Goal: Task Accomplishment & Management: Use online tool/utility

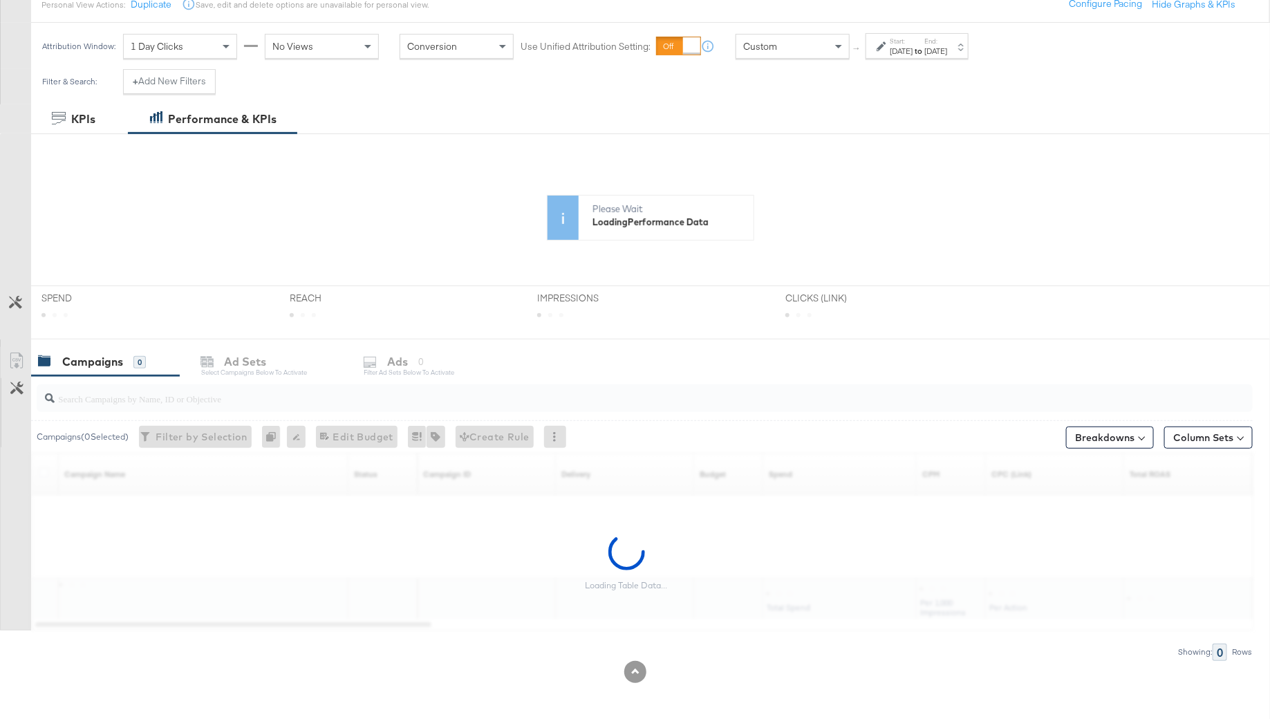
scroll to position [188, 0]
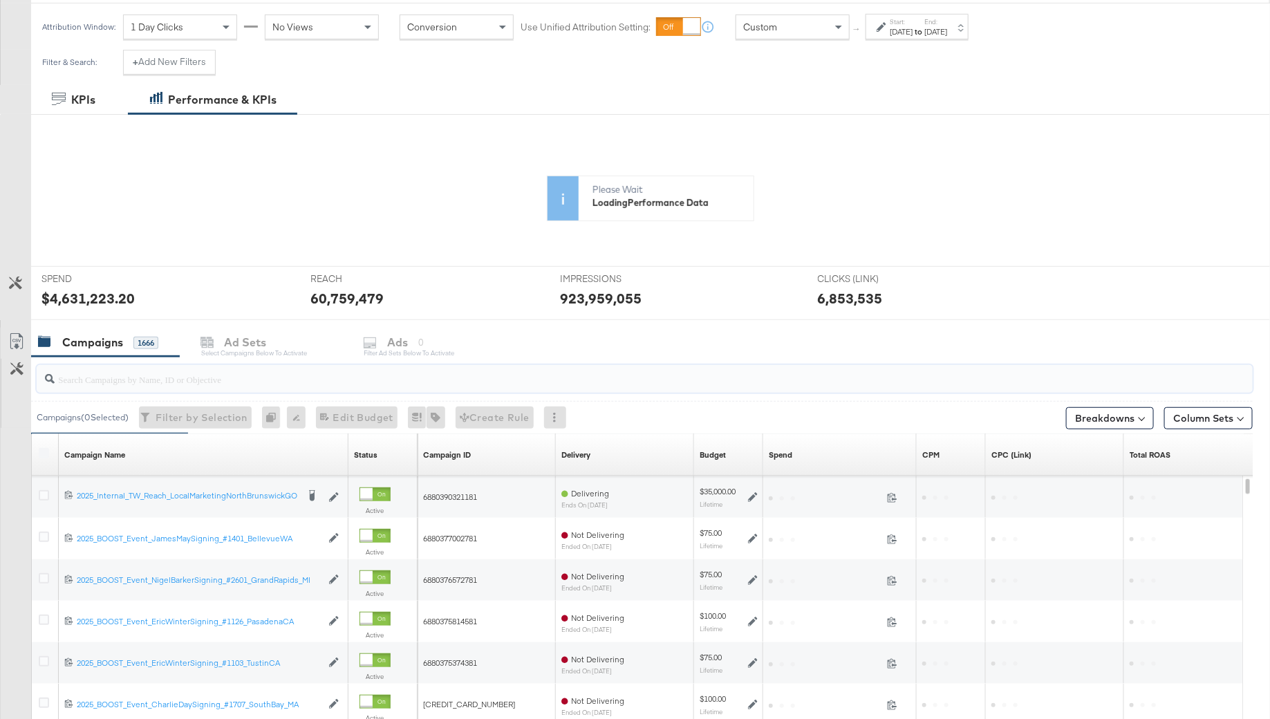
click at [95, 380] on input "search" at bounding box center [598, 373] width 1087 height 27
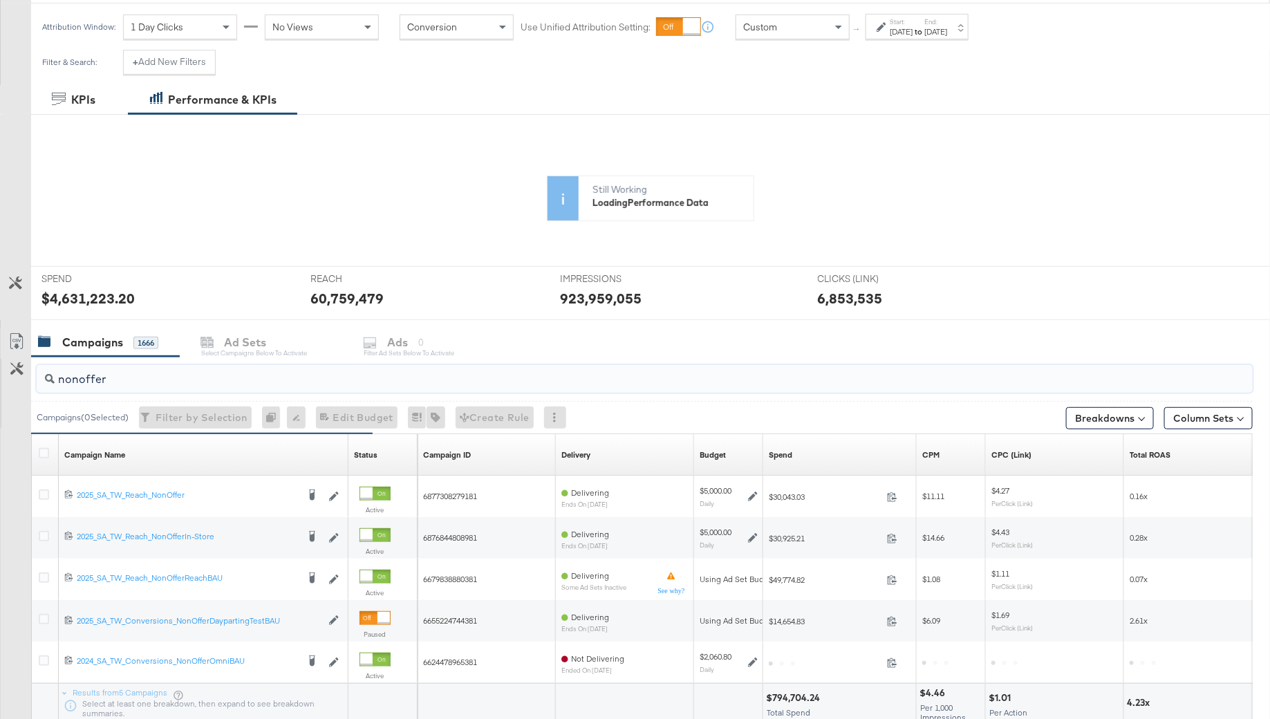
type input "nonoffer"
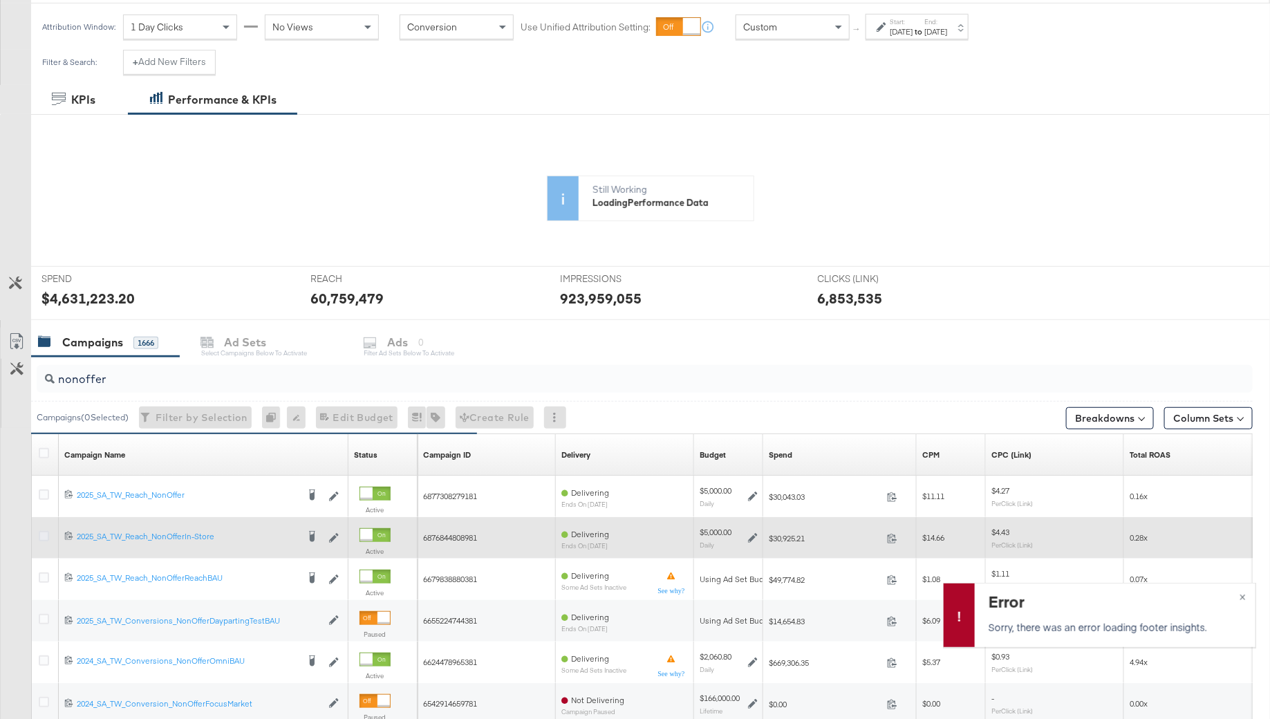
click at [44, 531] on icon at bounding box center [44, 536] width 10 height 10
click at [0, 0] on input "checkbox" at bounding box center [0, 0] width 0 height 0
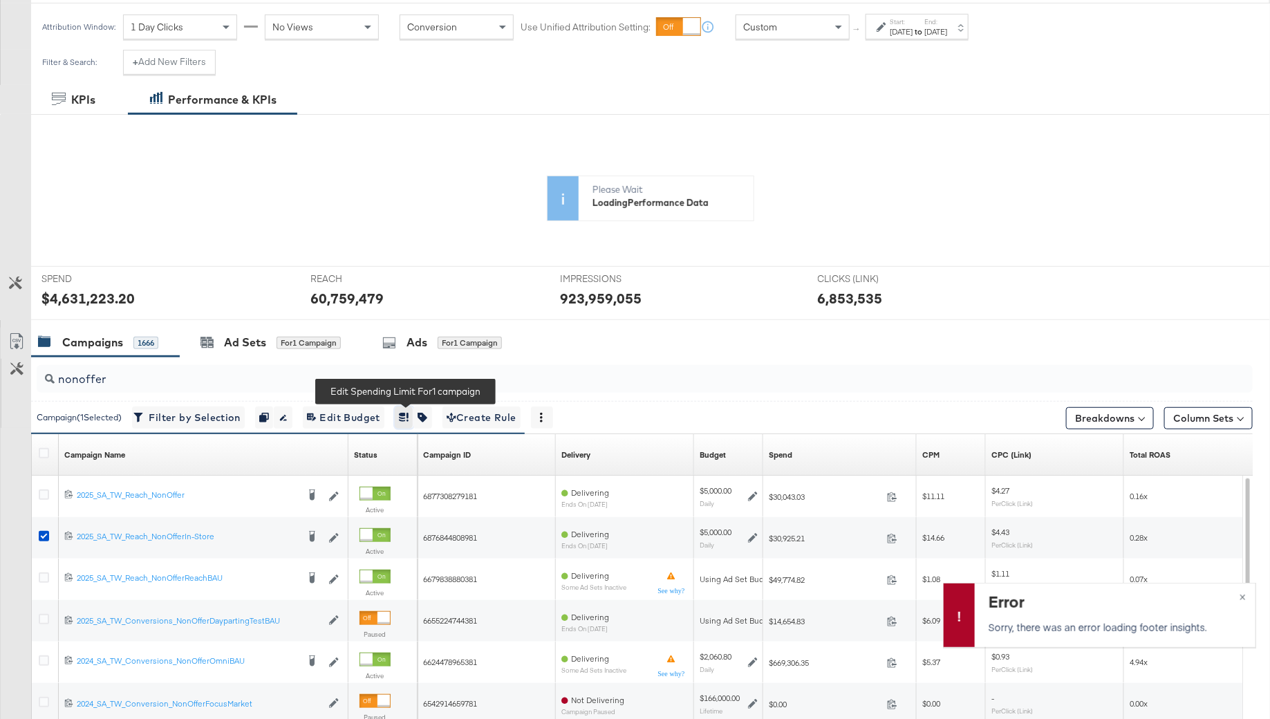
click at [402, 411] on button "button" at bounding box center [404, 417] width 19 height 22
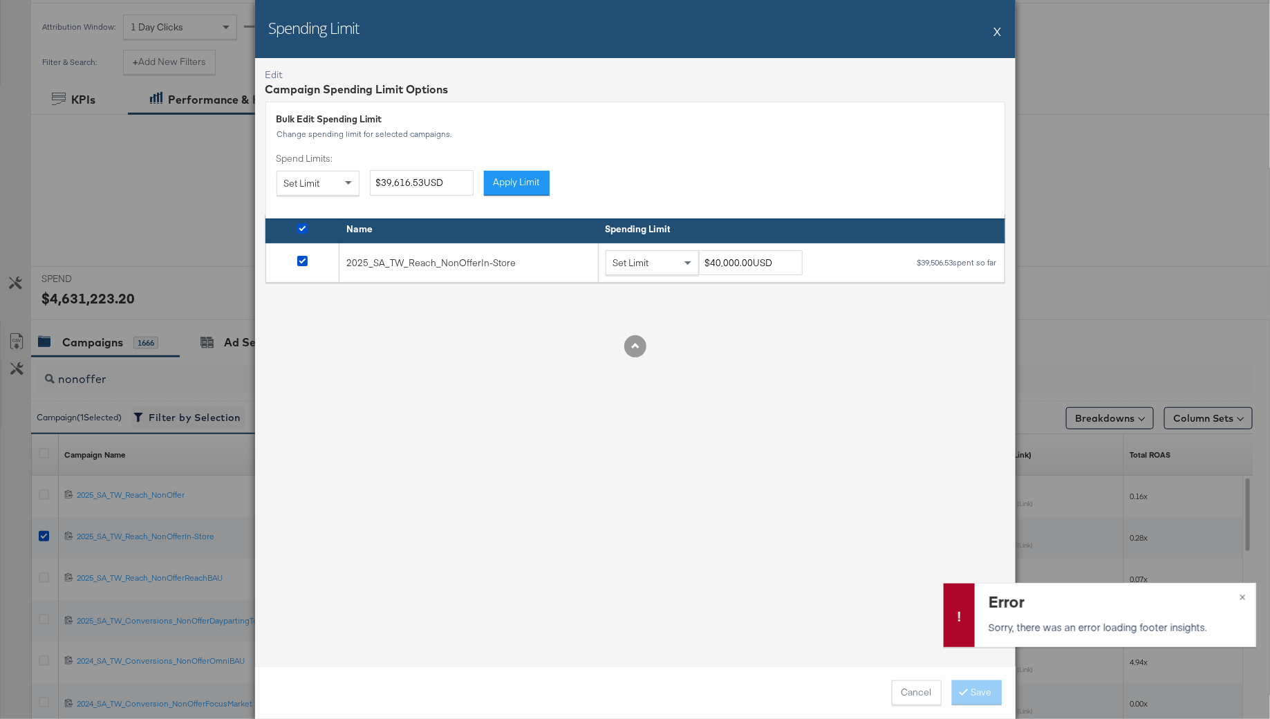
click at [995, 31] on button "X" at bounding box center [998, 31] width 8 height 28
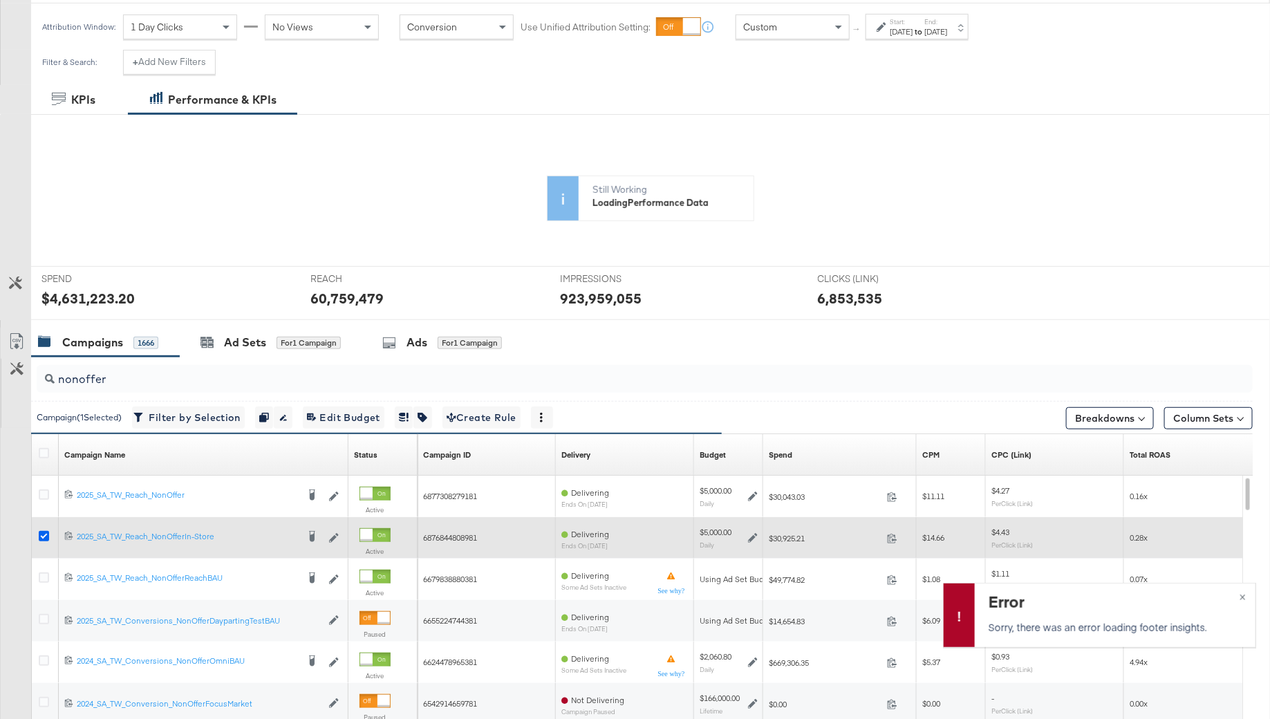
click at [47, 531] on icon at bounding box center [44, 536] width 10 height 10
click at [0, 0] on input "checkbox" at bounding box center [0, 0] width 0 height 0
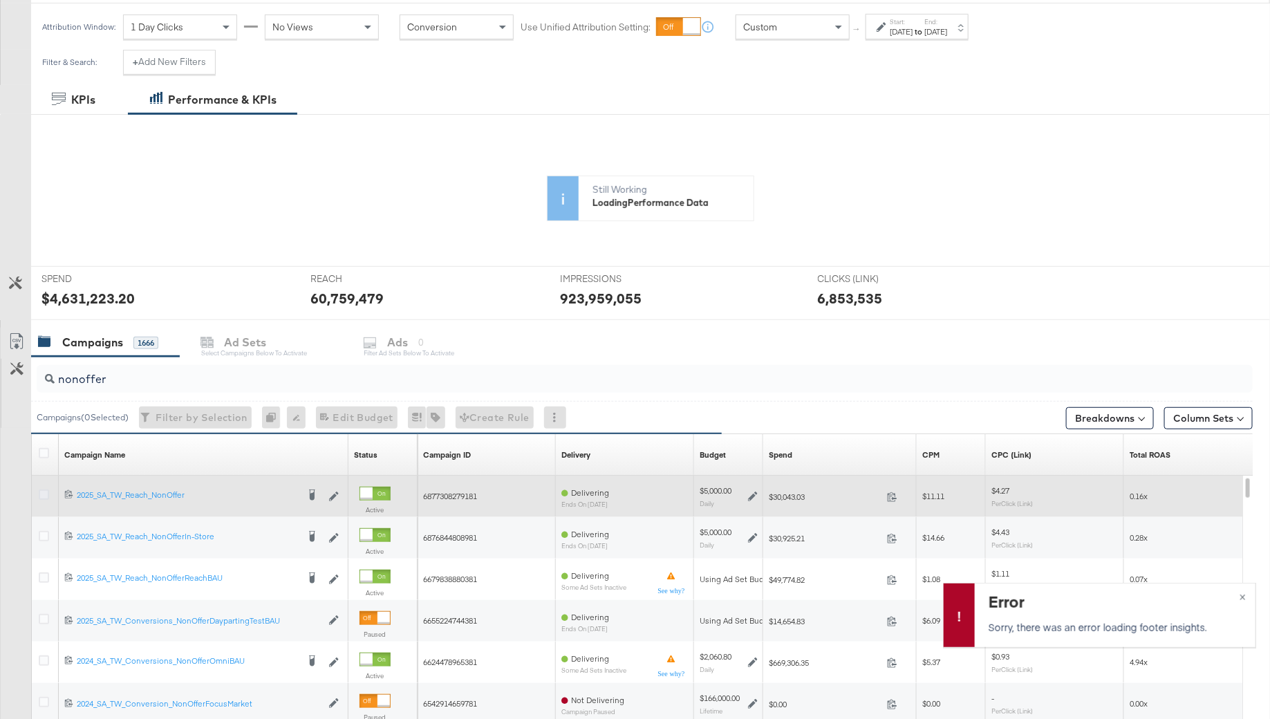
click at [45, 492] on icon at bounding box center [44, 494] width 10 height 10
click at [0, 0] on input "checkbox" at bounding box center [0, 0] width 0 height 0
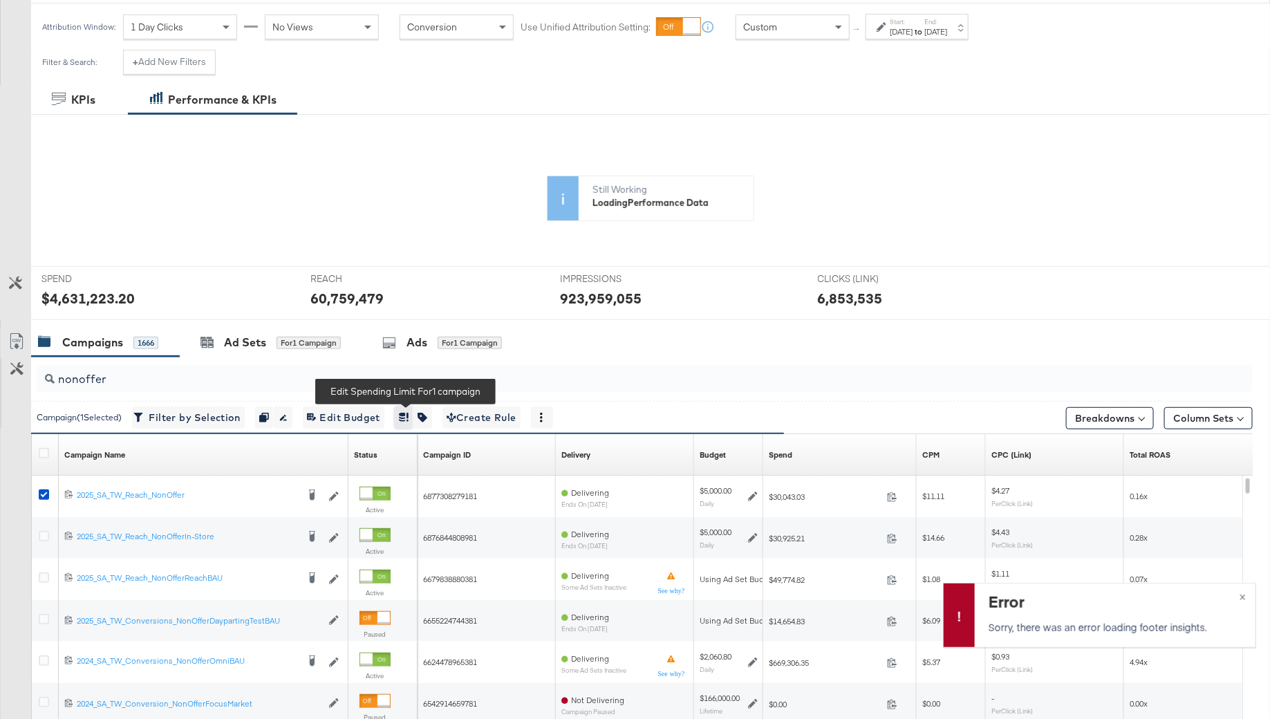
click at [408, 415] on icon "button" at bounding box center [404, 418] width 10 height 10
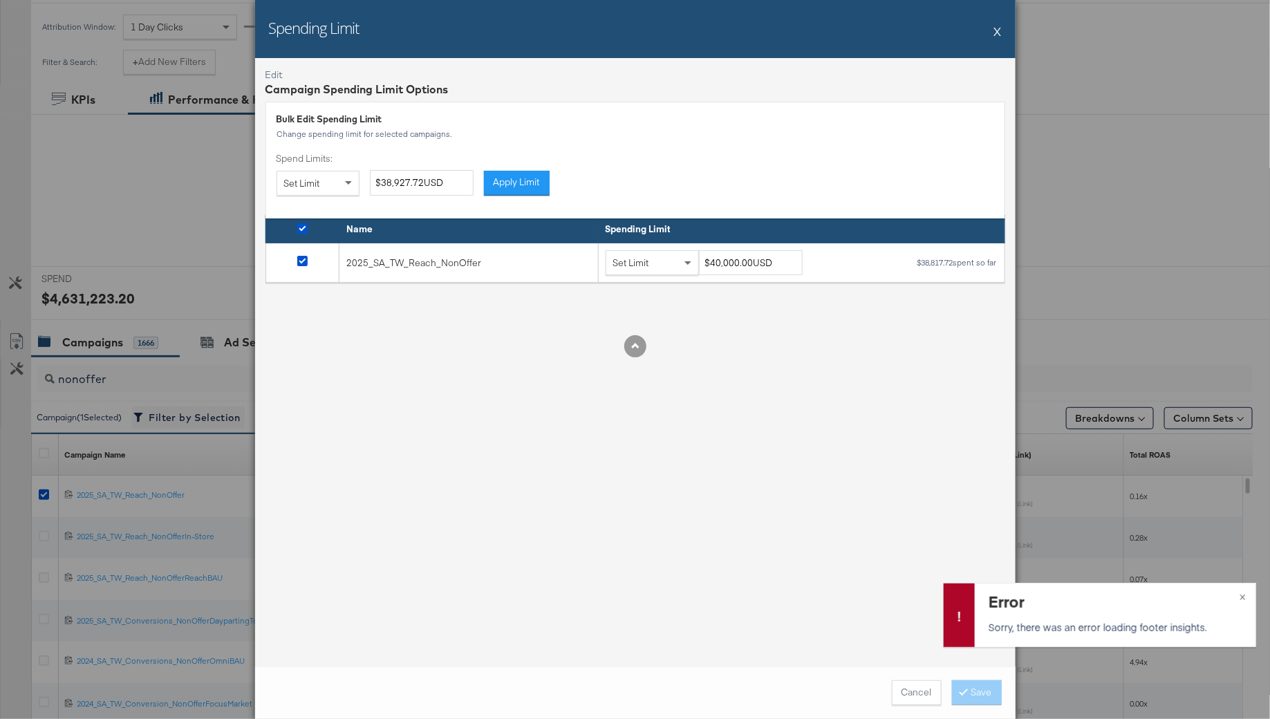
scroll to position [178, 0]
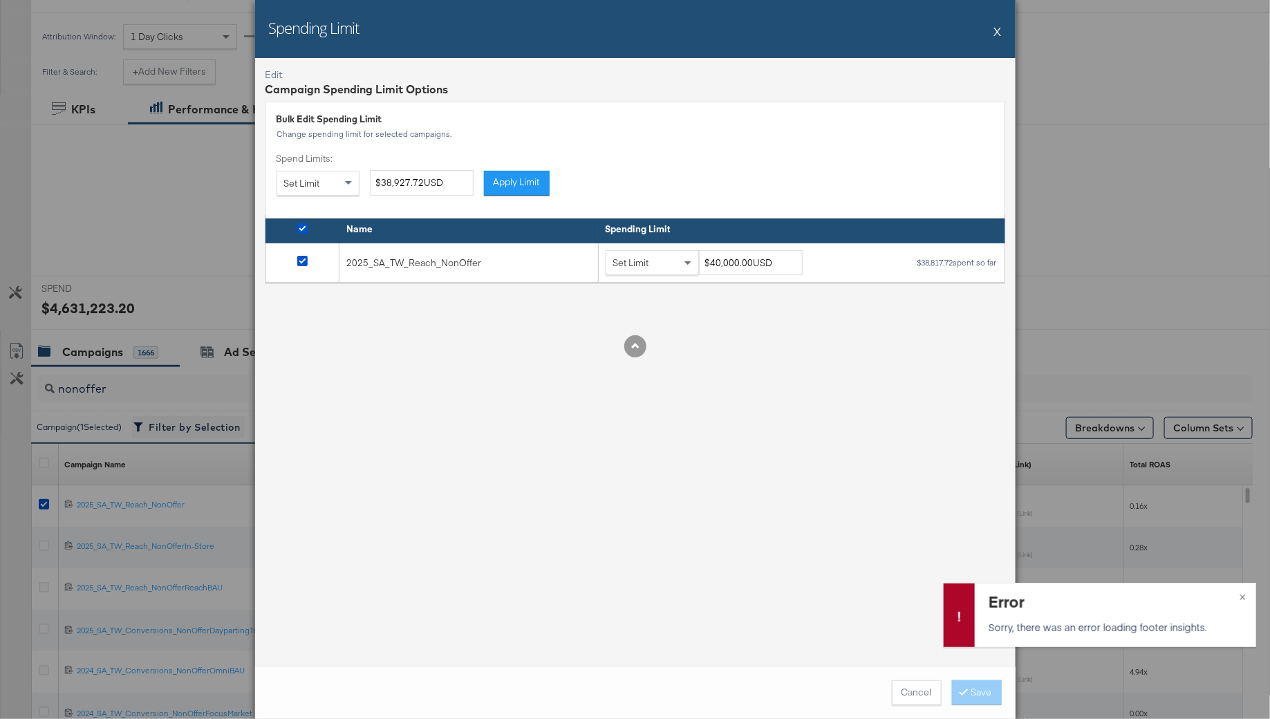
click at [995, 28] on button "X" at bounding box center [998, 31] width 8 height 28
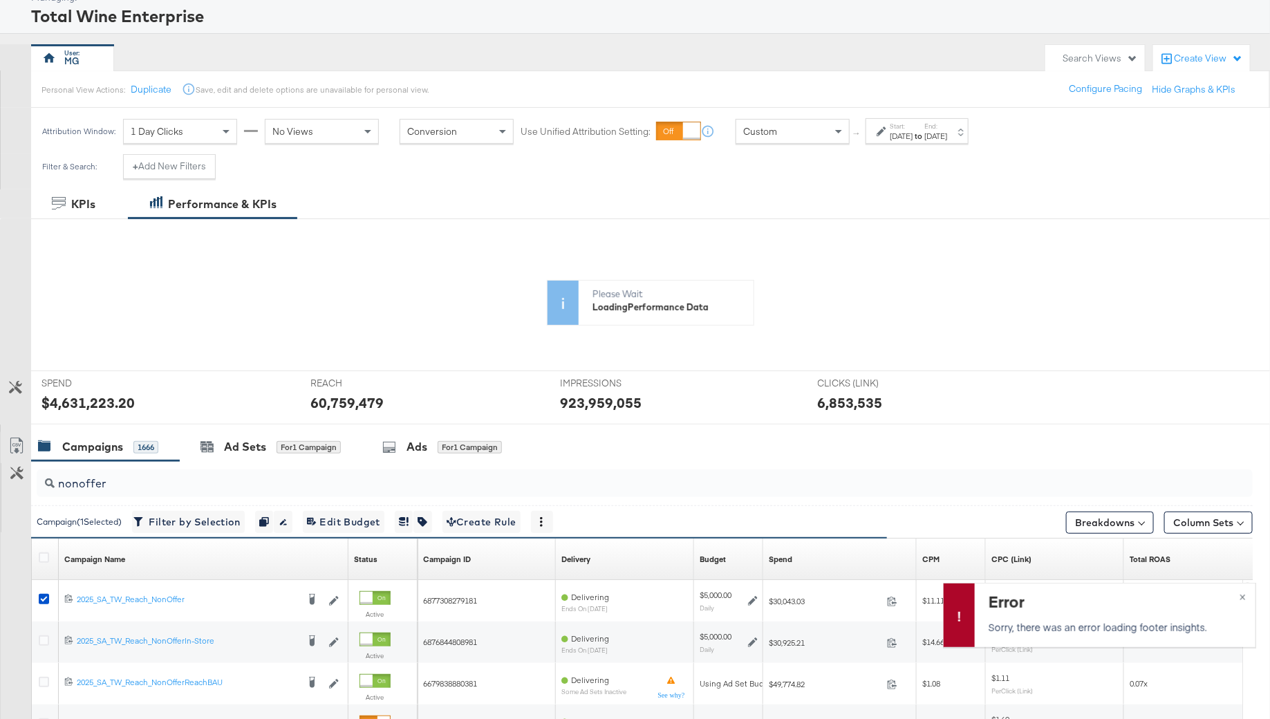
scroll to position [73, 0]
